Goal: Information Seeking & Learning: Learn about a topic

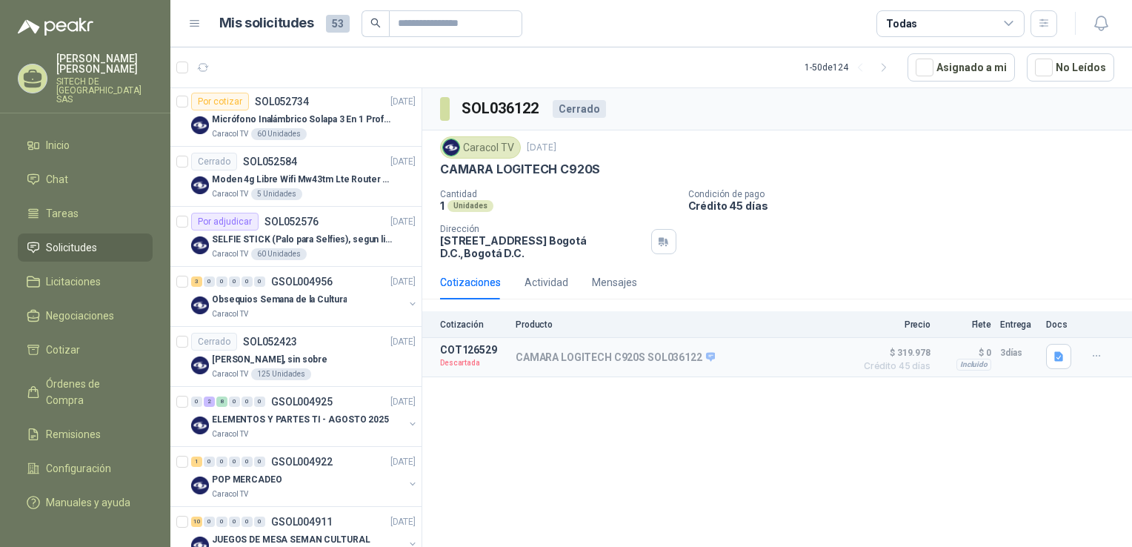
scroll to position [398, 0]
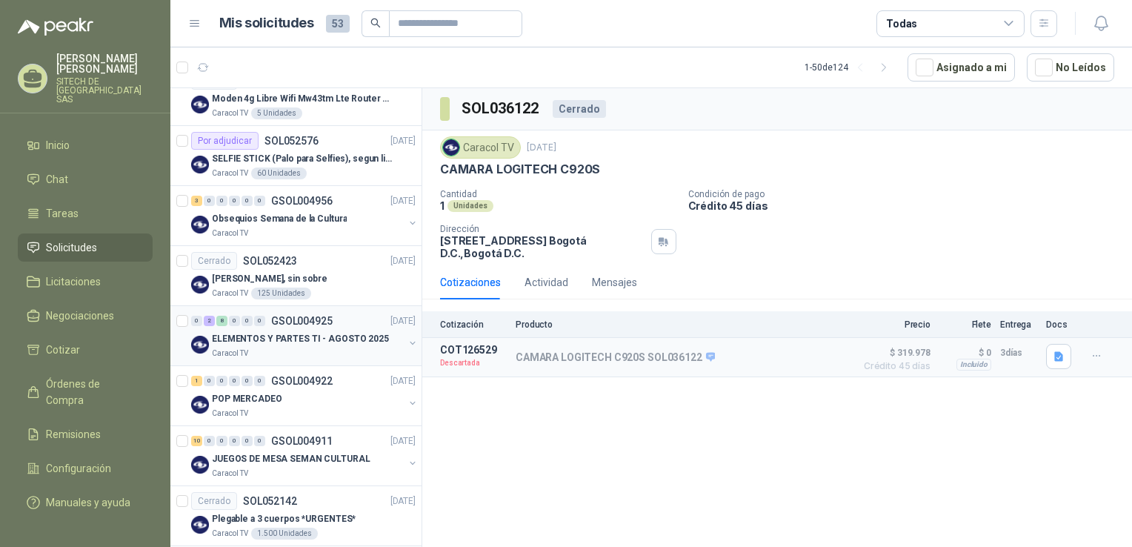
click at [298, 324] on p "GSOL004925" at bounding box center [301, 321] width 61 height 10
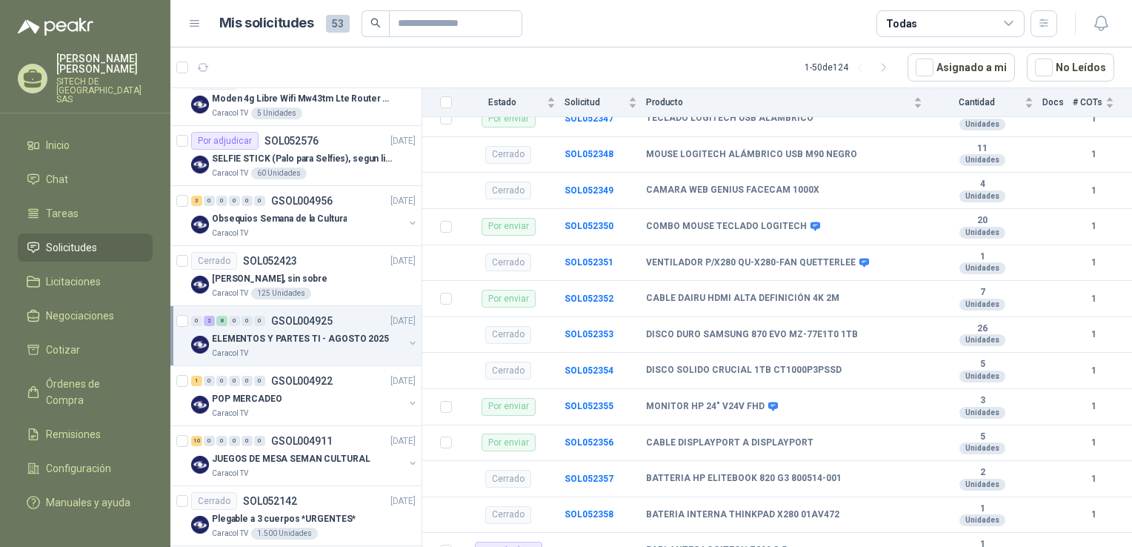
scroll to position [357, 0]
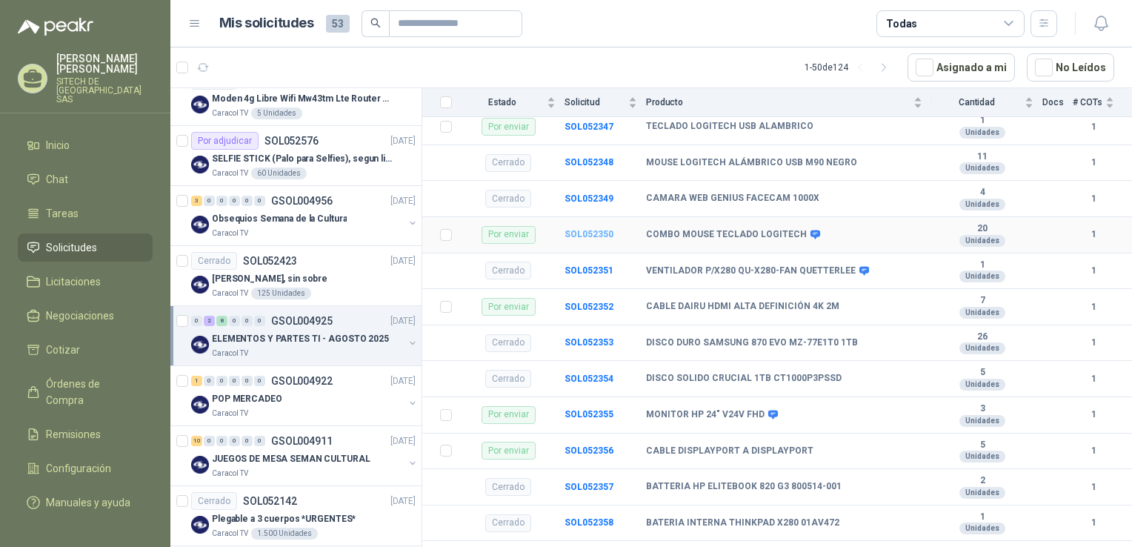
click at [595, 231] on b "SOL052350" at bounding box center [588, 234] width 49 height 10
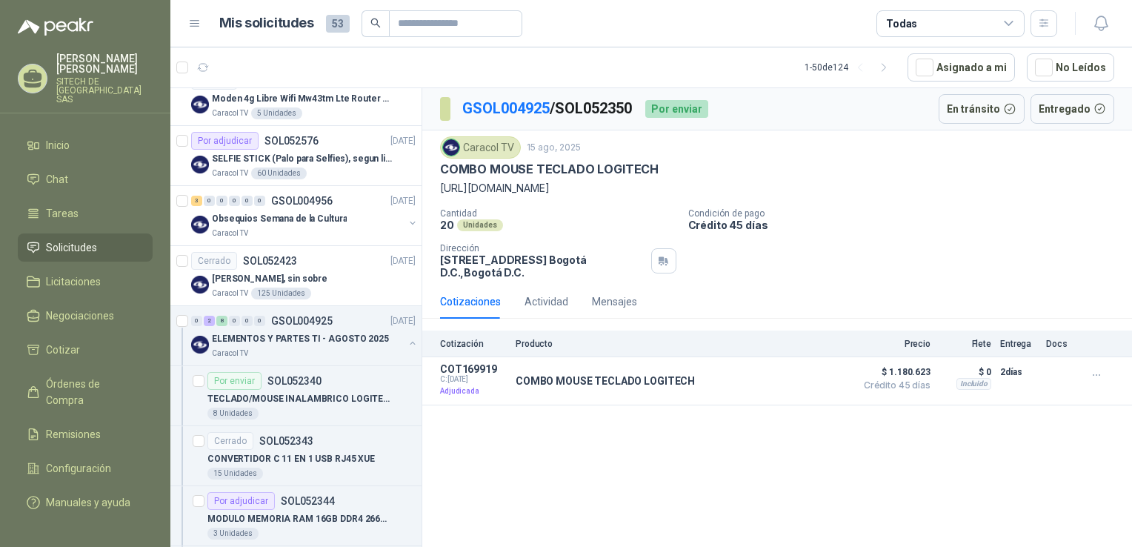
click at [606, 163] on p "COMBO MOUSE TECLADO LOGITECH" at bounding box center [549, 169] width 218 height 16
drag, startPoint x: 606, startPoint y: 163, endPoint x: 553, endPoint y: 190, distance: 59.6
click at [553, 190] on p "[URL][DOMAIN_NAME]" at bounding box center [777, 188] width 674 height 16
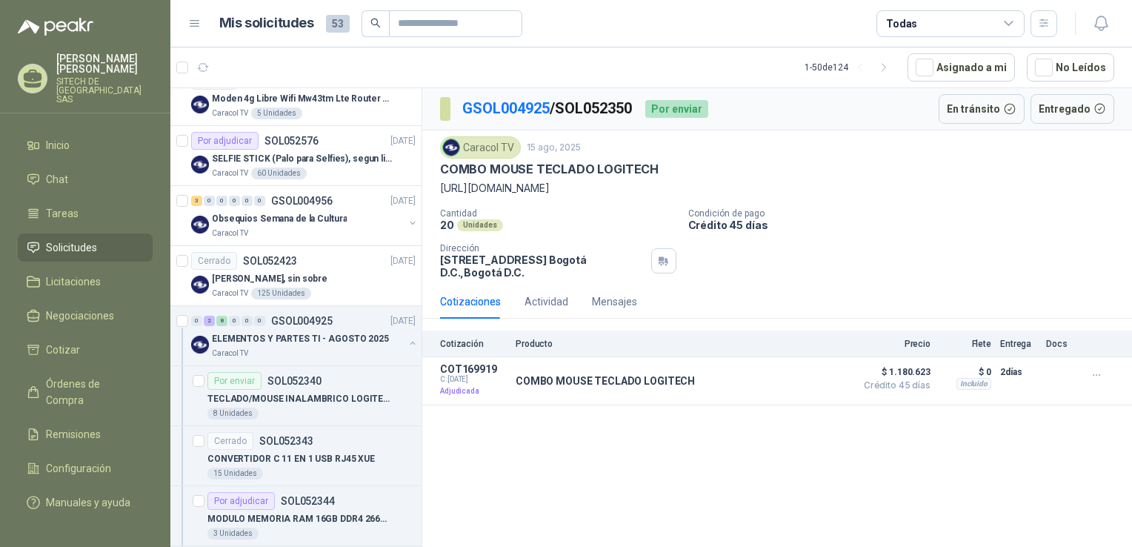
click at [553, 190] on p "[URL][DOMAIN_NAME]" at bounding box center [777, 188] width 674 height 16
copy p "[URL][DOMAIN_NAME]"
click at [812, 382] on button "Detalles" at bounding box center [813, 381] width 70 height 20
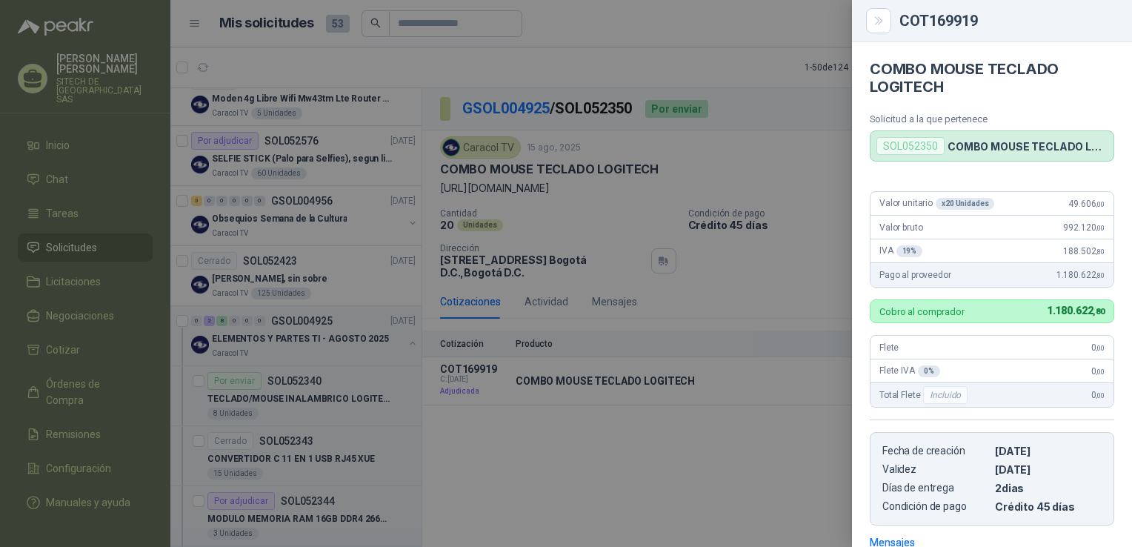
scroll to position [214, 0]
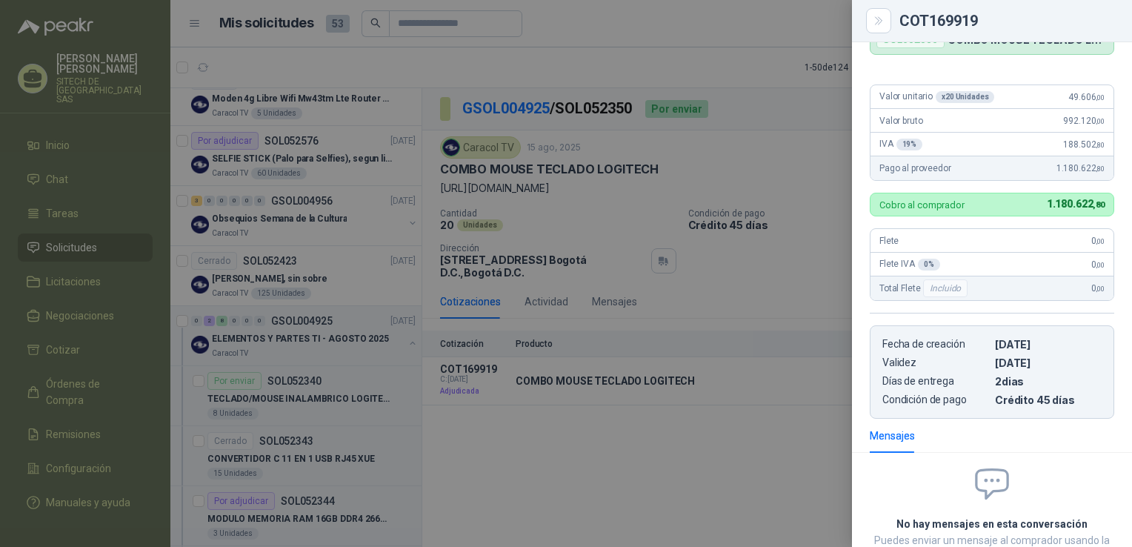
drag, startPoint x: 1013, startPoint y: 174, endPoint x: 1010, endPoint y: 113, distance: 61.6
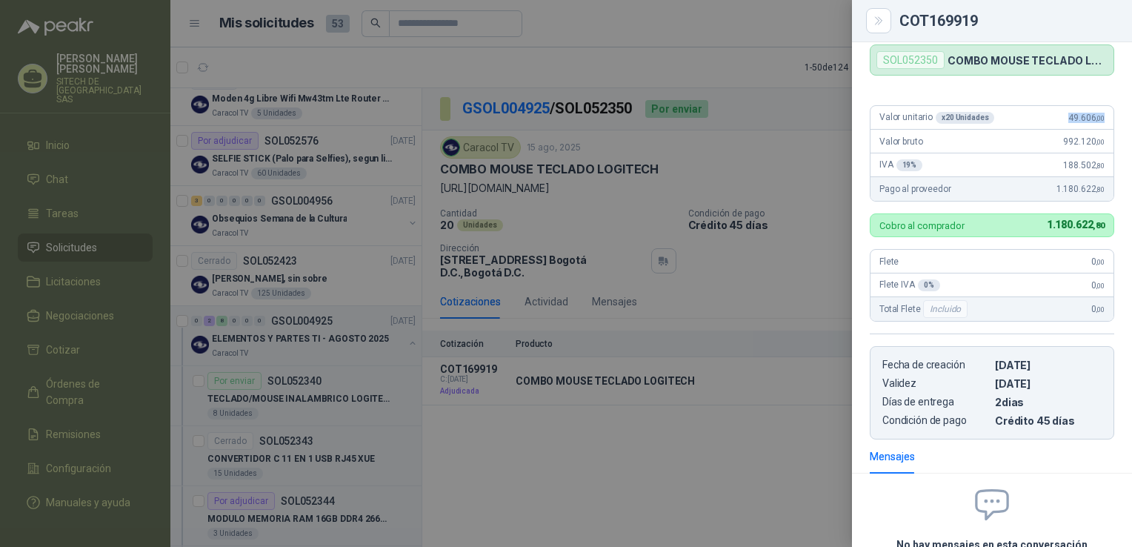
drag, startPoint x: 1050, startPoint y: 121, endPoint x: 1096, endPoint y: 117, distance: 46.1
click at [1096, 117] on div "Valor unitario x 20 Unidades 49.606 ,00" at bounding box center [991, 118] width 243 height 24
click at [659, 291] on div at bounding box center [566, 273] width 1132 height 547
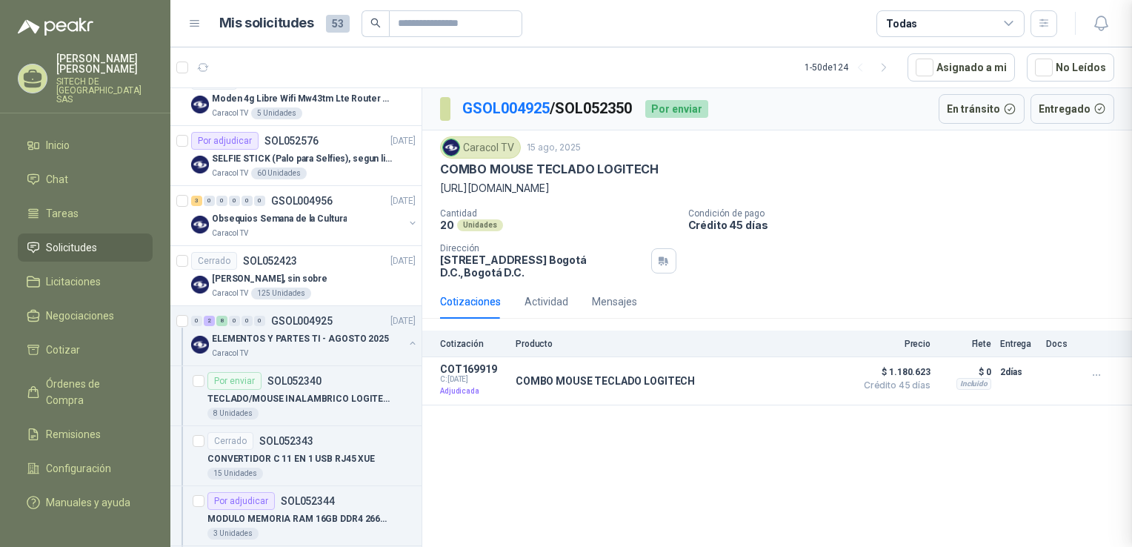
scroll to position [222, 0]
click at [807, 382] on button "Detalles" at bounding box center [813, 381] width 70 height 20
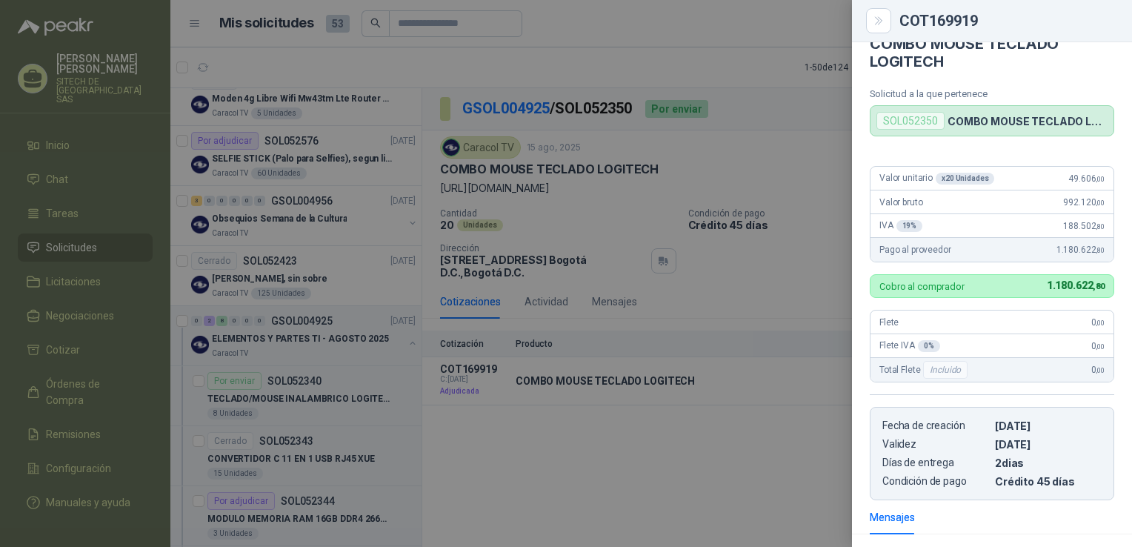
scroll to position [0, 0]
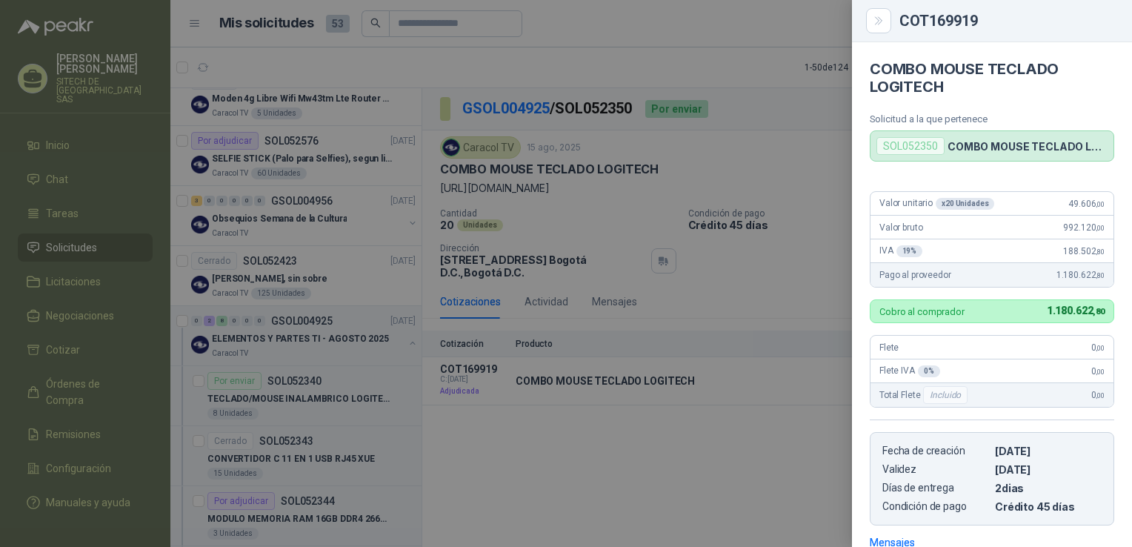
click at [1000, 154] on div "SOL052350 COMBO MOUSE TECLADO LOGITECH" at bounding box center [992, 145] width 244 height 31
click at [1010, 145] on p "COMBO MOUSE TECLADO LOGITECH" at bounding box center [1027, 146] width 160 height 13
click at [1010, 144] on p "COMBO MOUSE TECLADO LOGITECH" at bounding box center [1027, 146] width 160 height 13
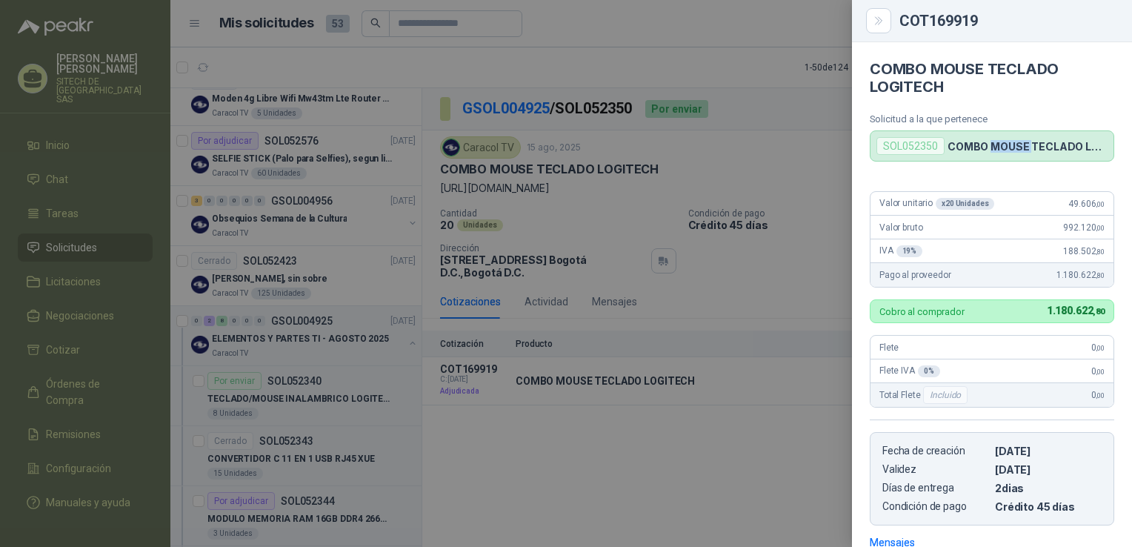
click at [1010, 144] on p "COMBO MOUSE TECLADO LOGITECH" at bounding box center [1027, 146] width 160 height 13
click at [880, 15] on icon "Close" at bounding box center [878, 21] width 13 height 13
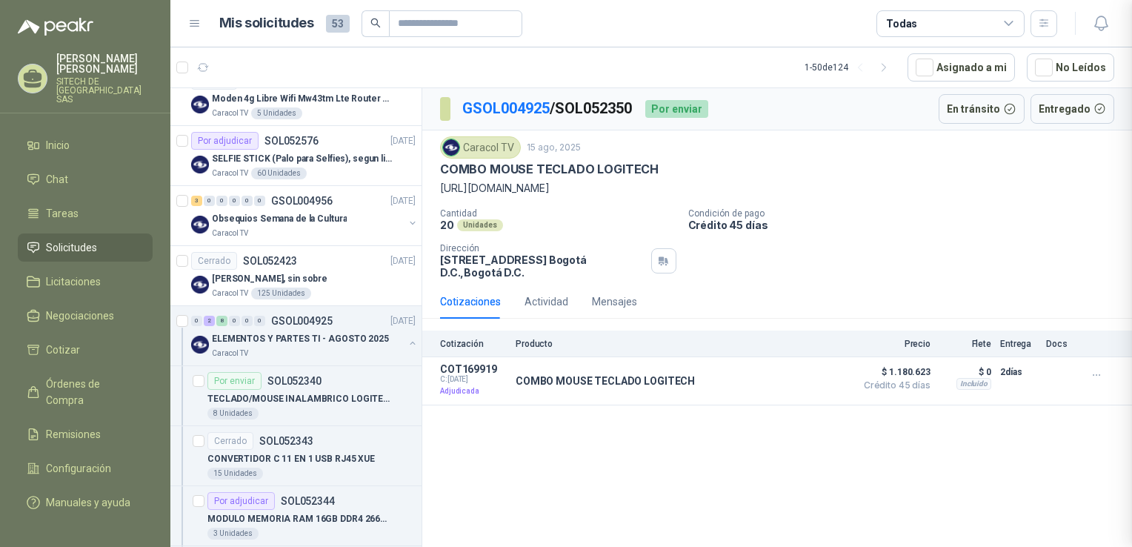
scroll to position [222, 0]
click at [459, 373] on p "COT169919" at bounding box center [473, 369] width 67 height 12
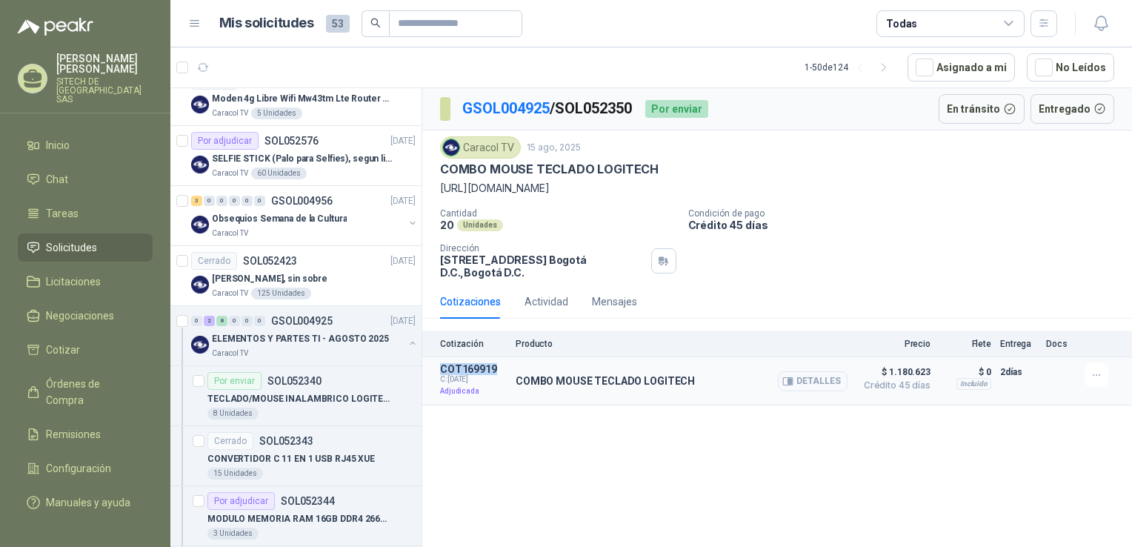
click at [459, 373] on p "COT169919" at bounding box center [473, 369] width 67 height 12
drag, startPoint x: 459, startPoint y: 373, endPoint x: 465, endPoint y: 381, distance: 10.1
click at [465, 381] on span "C: [DATE]" at bounding box center [473, 379] width 67 height 9
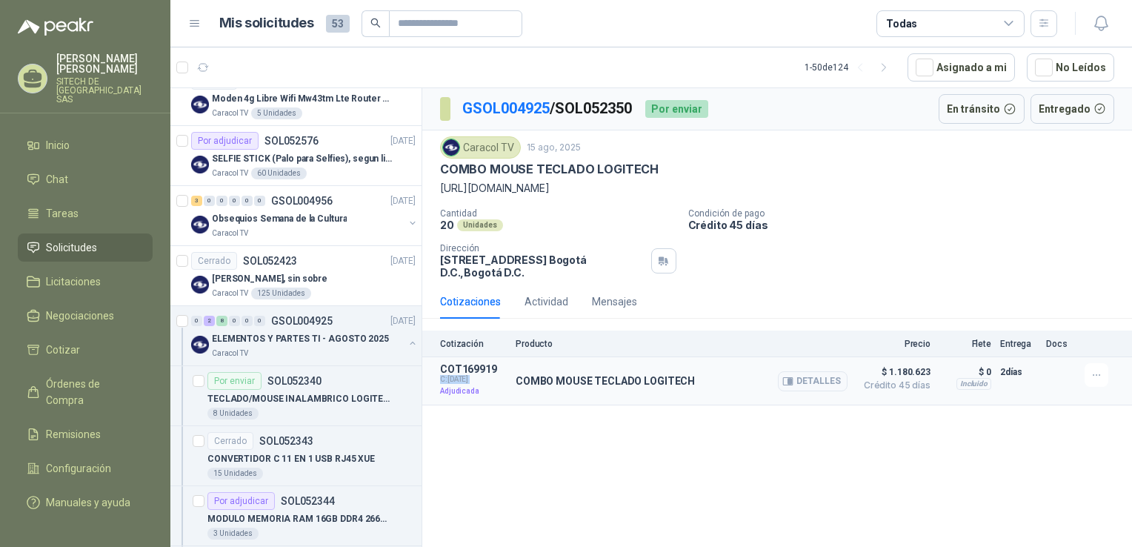
click at [465, 381] on span "C: [DATE]" at bounding box center [473, 379] width 67 height 9
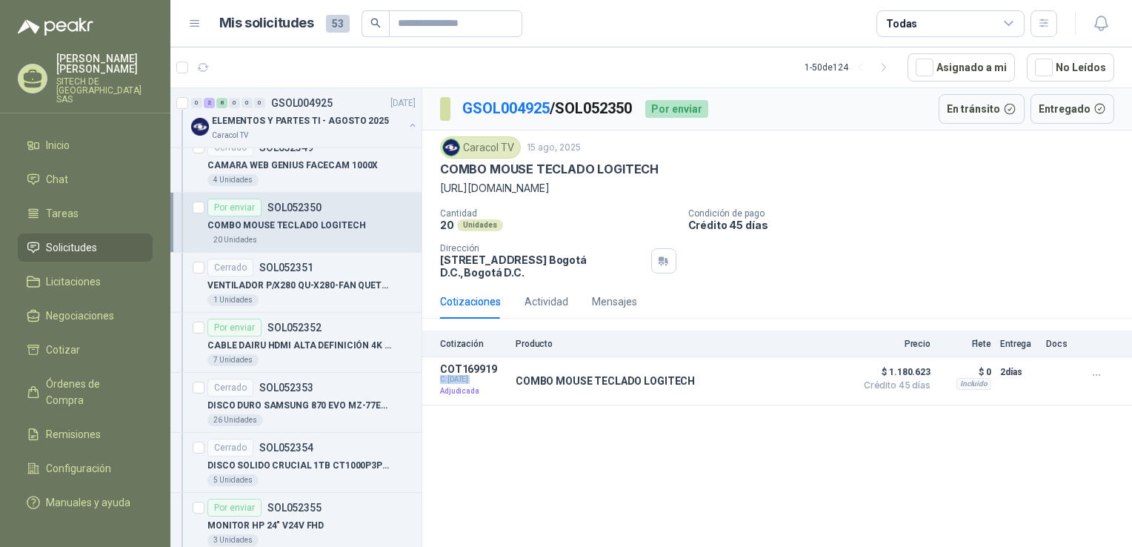
scroll to position [1018, 0]
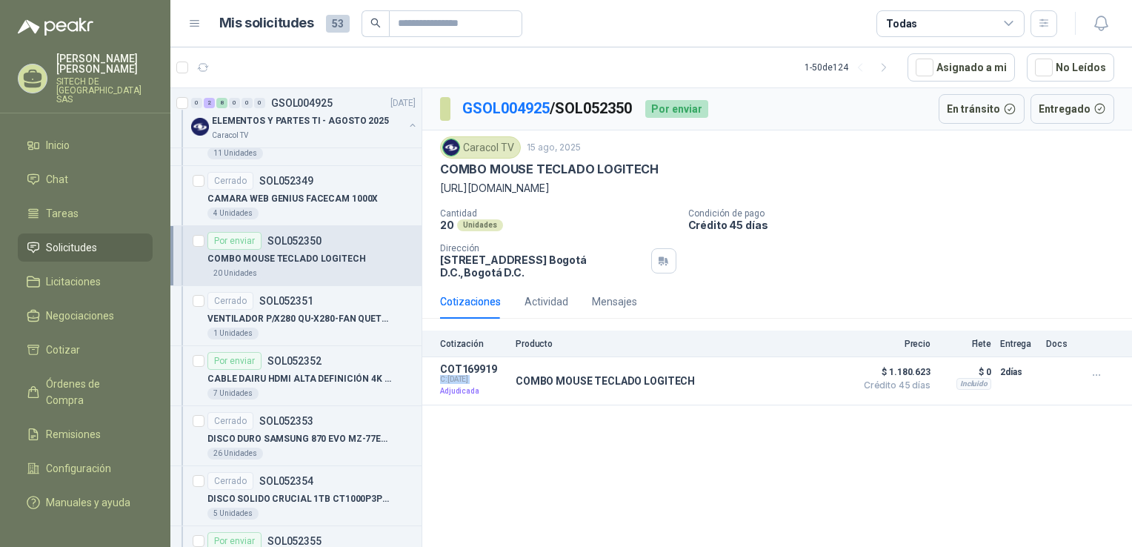
click at [281, 250] on div "COMBO MOUSE TECLADO LOGITECH" at bounding box center [311, 259] width 208 height 18
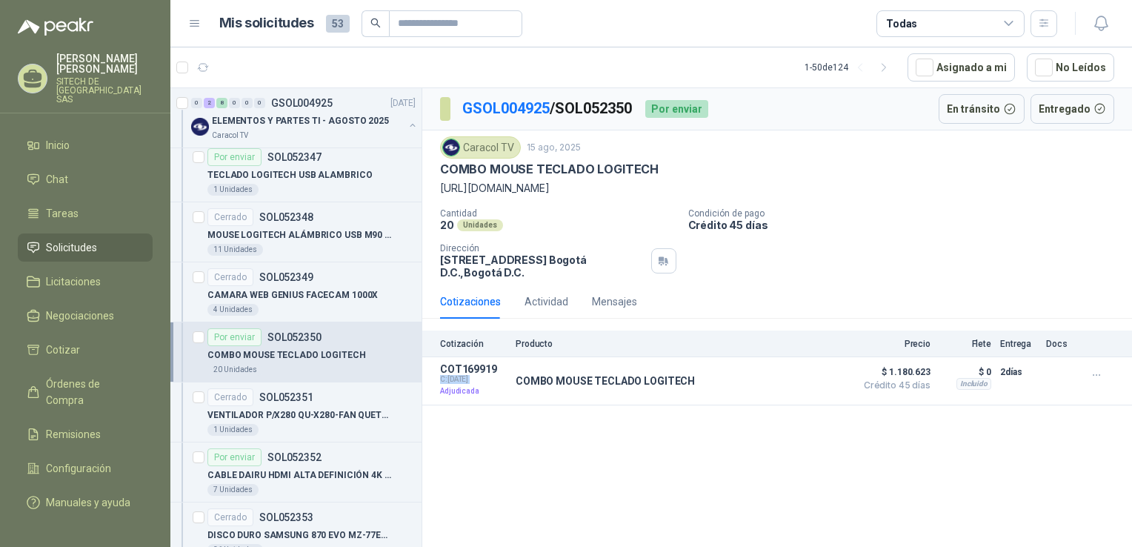
scroll to position [854, 0]
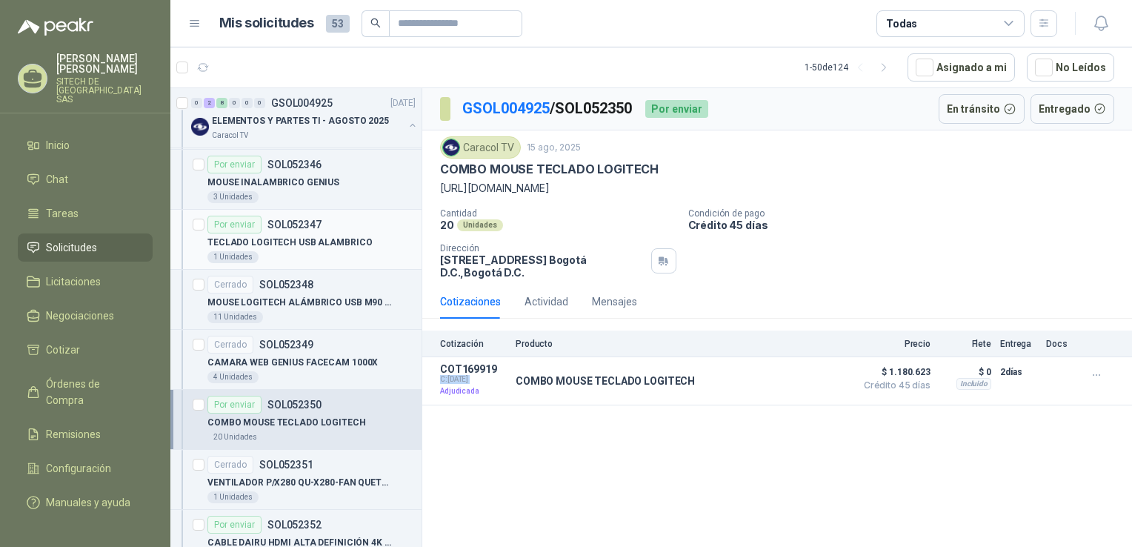
click at [287, 241] on p "TECLADO LOGITECH USB ALAMBRICO" at bounding box center [289, 243] width 164 height 14
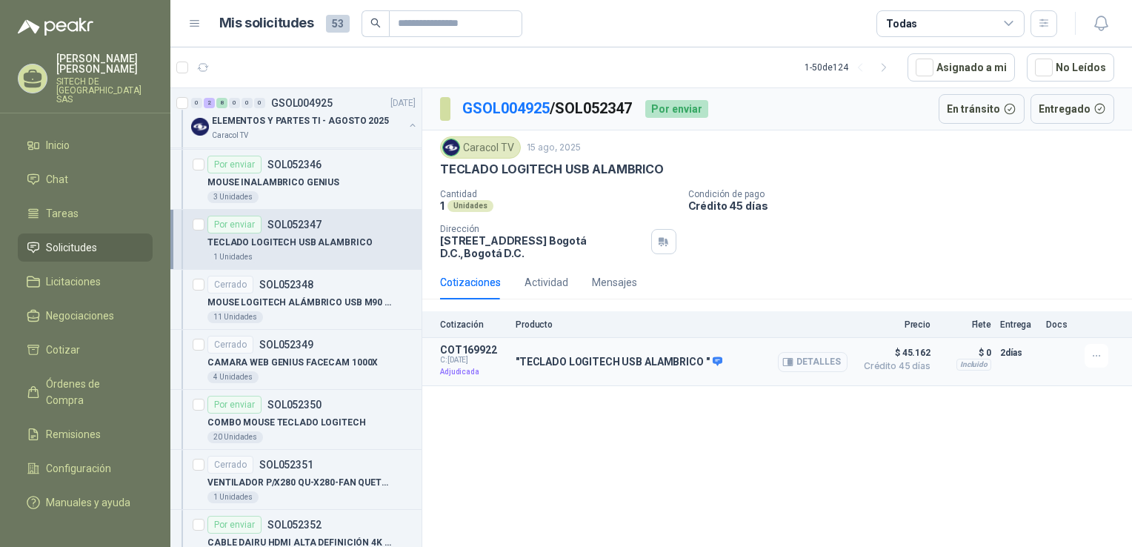
click at [798, 360] on button "Detalles" at bounding box center [813, 362] width 70 height 20
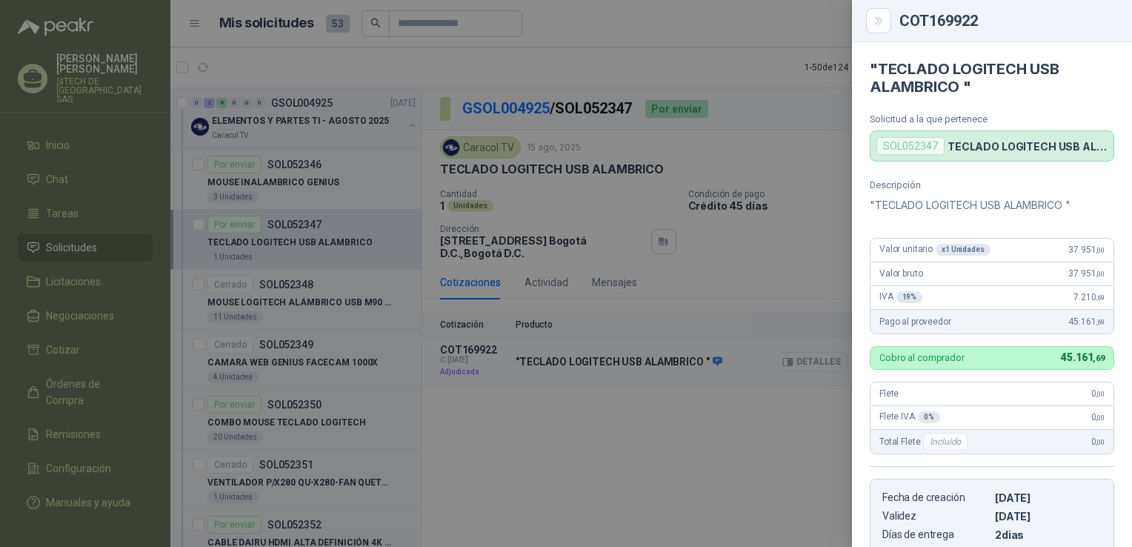
scroll to position [261, 0]
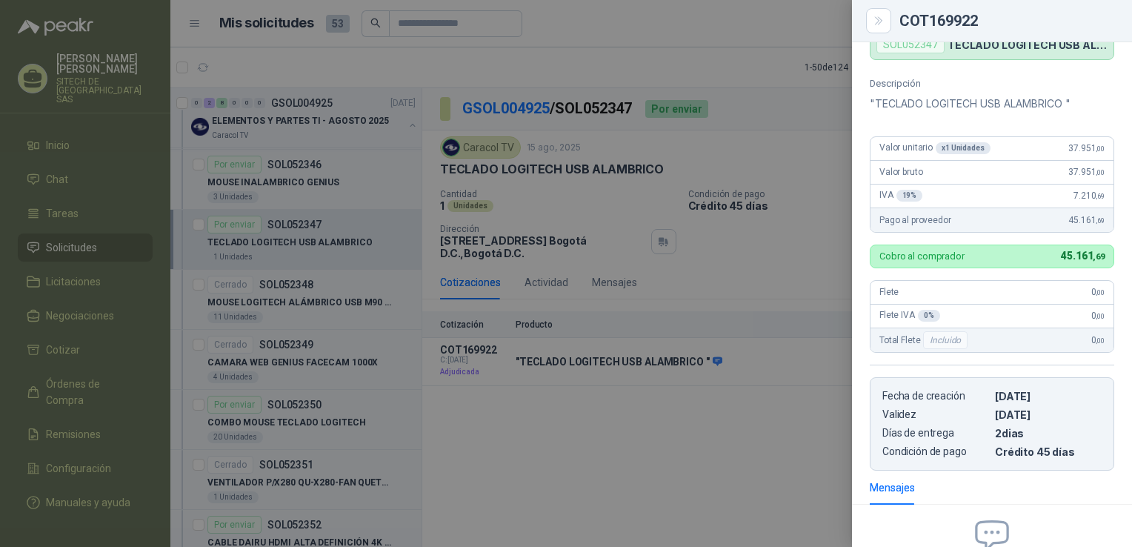
drag, startPoint x: 1050, startPoint y: 176, endPoint x: 1049, endPoint y: 105, distance: 71.1
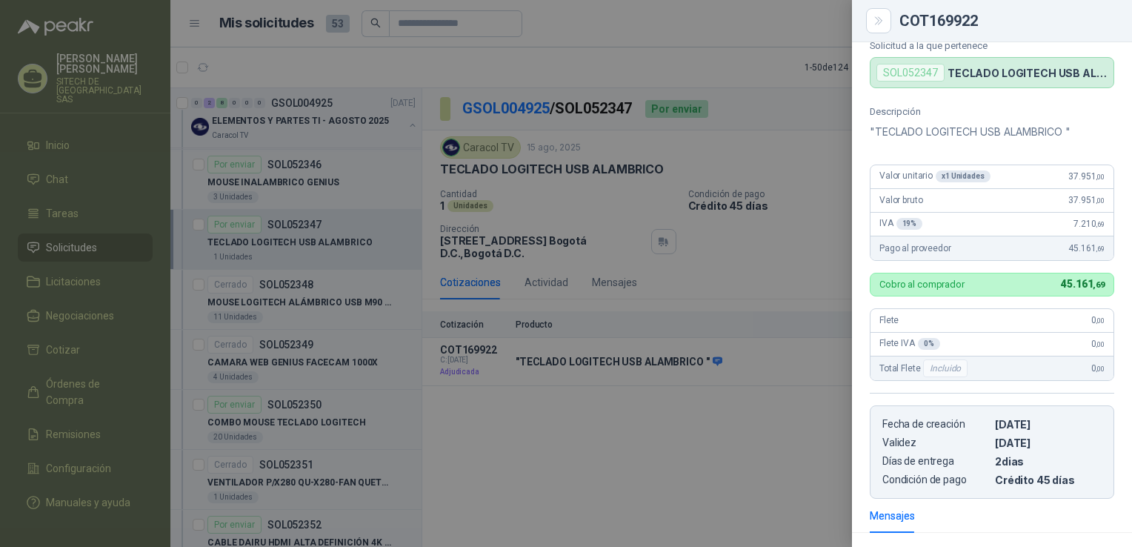
click at [1051, 196] on div "Valor bruto 37.951 ,00" at bounding box center [991, 201] width 243 height 24
click at [1052, 179] on div "Valor unitario x 1 Unidades 37.951 ,00" at bounding box center [991, 177] width 243 height 24
click at [1047, 175] on div "Valor unitario x 1 Unidades 37.951 ,00" at bounding box center [991, 177] width 243 height 24
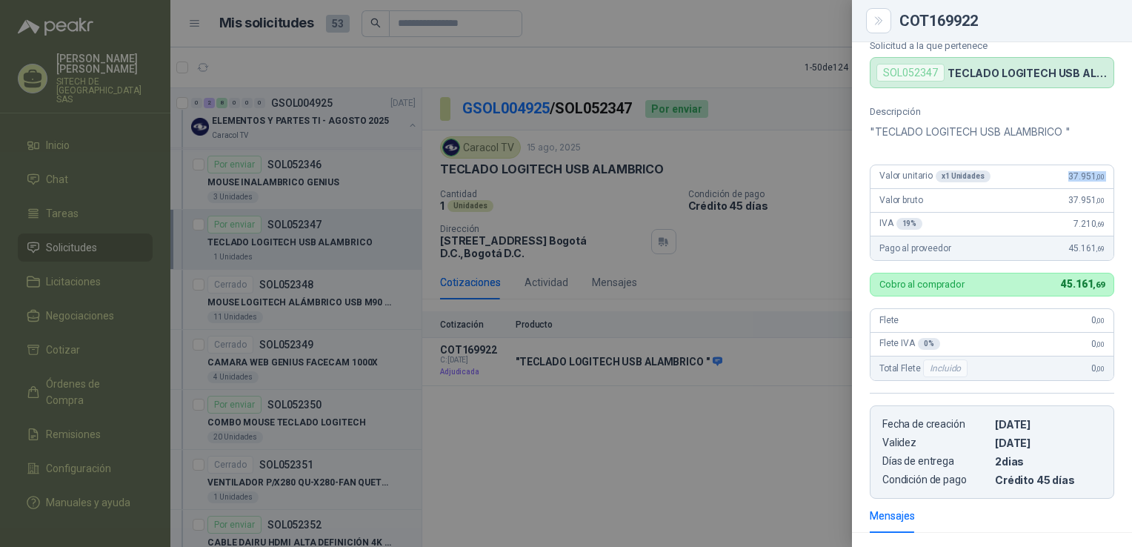
click at [1047, 175] on div "Valor unitario x 1 Unidades 37.951 ,00" at bounding box center [991, 177] width 243 height 24
click at [874, 25] on icon "Close" at bounding box center [878, 21] width 13 height 13
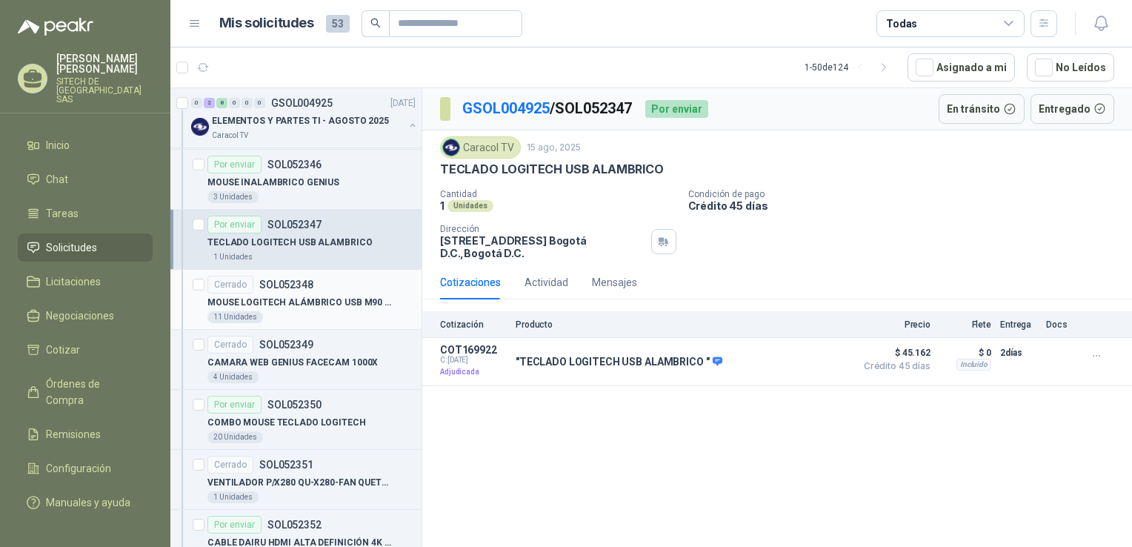
click at [283, 289] on div "Cerrado SOL052348" at bounding box center [260, 285] width 106 height 18
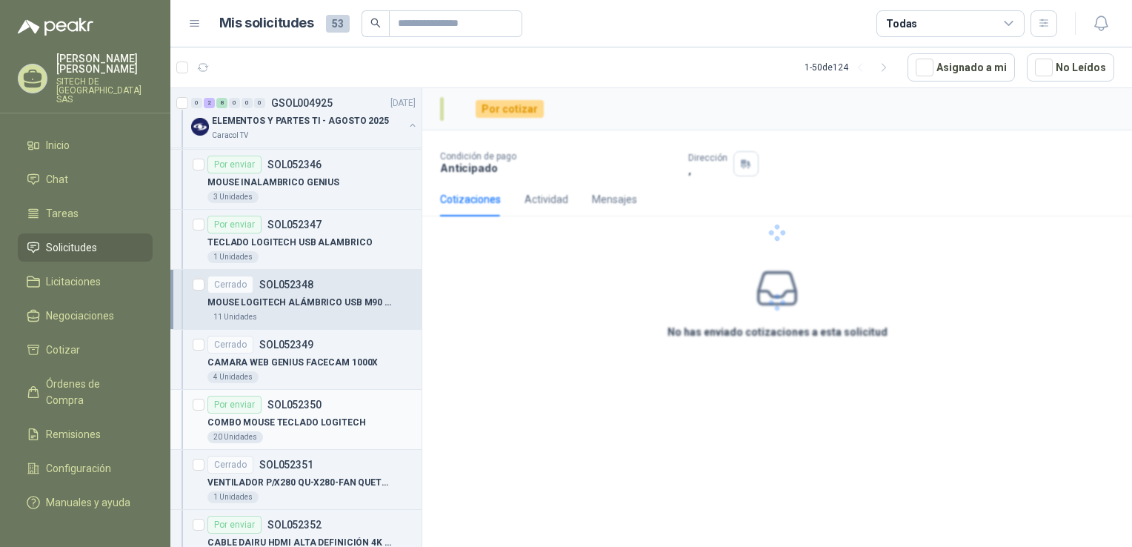
click at [296, 423] on p "COMBO MOUSE TECLADO LOGITECH" at bounding box center [286, 423] width 158 height 14
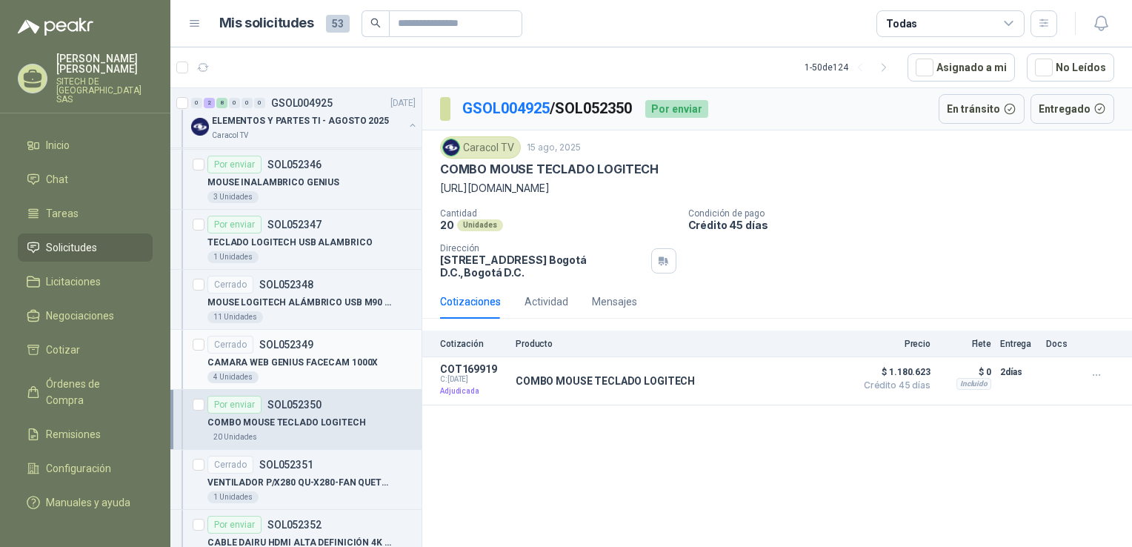
click at [290, 356] on p "CAMARA WEB GENIUS FACECAM 1000X" at bounding box center [292, 363] width 170 height 14
click at [325, 311] on div "11 Unidades" at bounding box center [311, 317] width 208 height 12
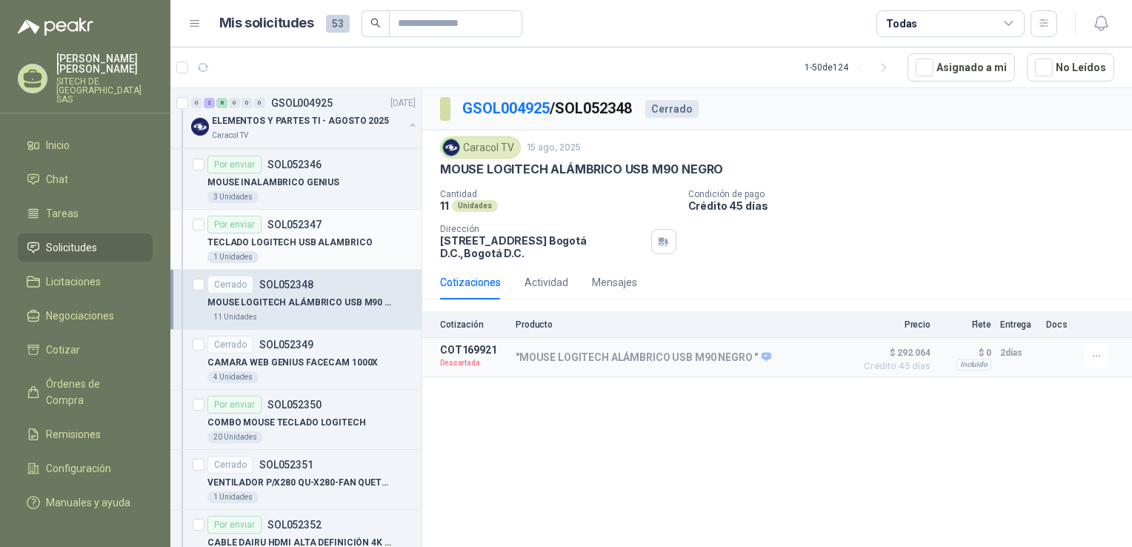
click at [344, 243] on p "TECLADO LOGITECH USB ALAMBRICO" at bounding box center [289, 243] width 164 height 14
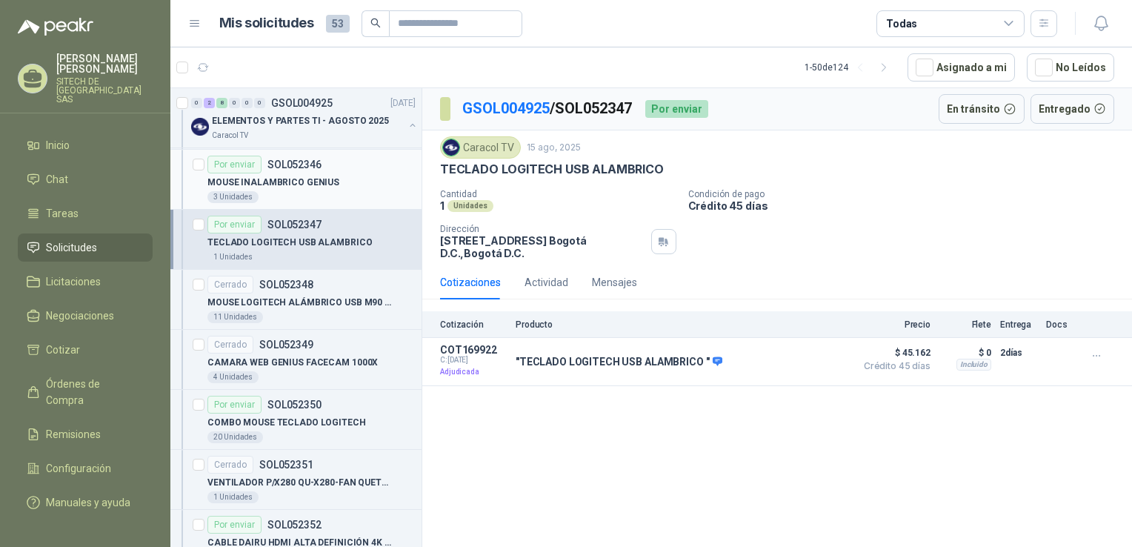
click at [328, 191] on div "3 Unidades" at bounding box center [311, 197] width 208 height 12
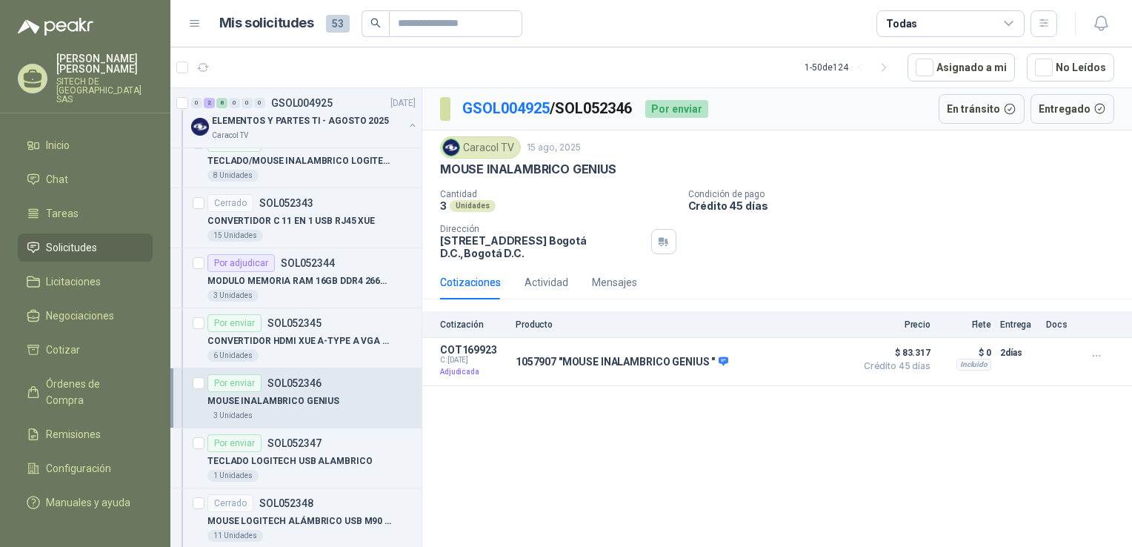
scroll to position [630, 0]
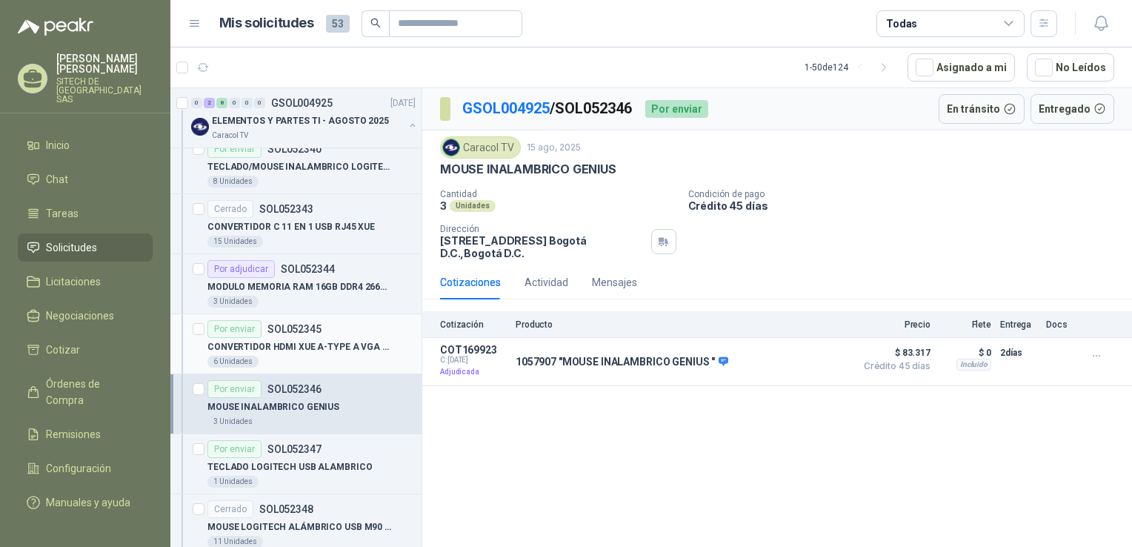
click at [270, 345] on p "CONVERTIDOR HDMI XUE A-TYPE A VGA AG6200" at bounding box center [299, 347] width 184 height 14
